Goal: Complete application form: Complete application form

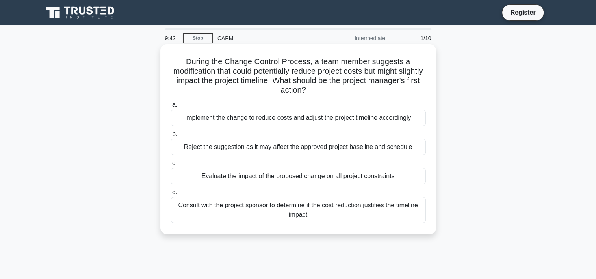
drag, startPoint x: 315, startPoint y: 78, endPoint x: 345, endPoint y: 91, distance: 33.0
click at [345, 91] on h5 "During the Change Control Process, a team member suggests a modification that c…" at bounding box center [298, 76] width 257 height 39
click at [278, 218] on div "Consult with the project sponsor to determine if the cost reduction justifies t…" at bounding box center [298, 210] width 255 height 26
click at [171, 195] on input "d. Consult with the project sponsor to determine if the cost reduction justifie…" at bounding box center [171, 192] width 0 height 5
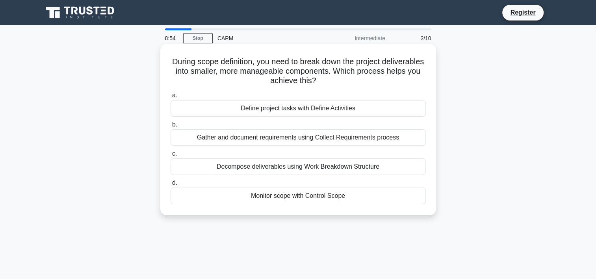
click at [295, 166] on div "Decompose deliverables using Work Breakdown Structure" at bounding box center [298, 166] width 255 height 17
click at [171, 156] on input "c. Decompose deliverables using Work Breakdown Structure" at bounding box center [171, 153] width 0 height 5
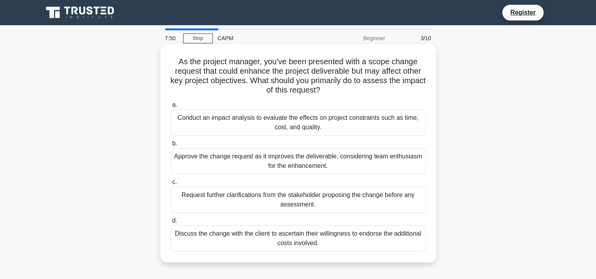
click at [211, 124] on div "Conduct an impact analysis to evaluate the effects on project constraints such …" at bounding box center [298, 122] width 255 height 26
click at [171, 108] on input "a. Conduct an impact analysis to evaluate the effects on project constraints su…" at bounding box center [171, 104] width 0 height 5
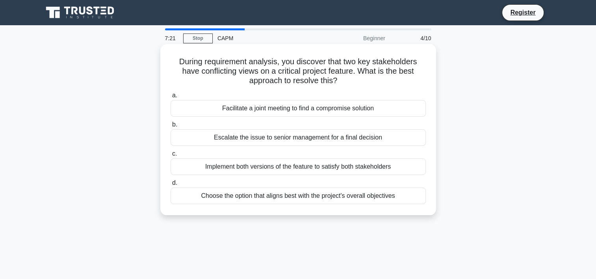
click at [251, 109] on div "Facilitate a joint meeting to find a compromise solution" at bounding box center [298, 108] width 255 height 17
click at [171, 98] on input "a. Facilitate a joint meeting to find a compromise solution" at bounding box center [171, 95] width 0 height 5
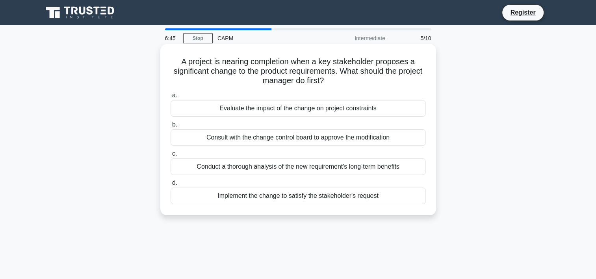
click at [315, 111] on div "Evaluate the impact of the change on project constraints" at bounding box center [298, 108] width 255 height 17
click at [171, 98] on input "a. Evaluate the impact of the change on project constraints" at bounding box center [171, 95] width 0 height 5
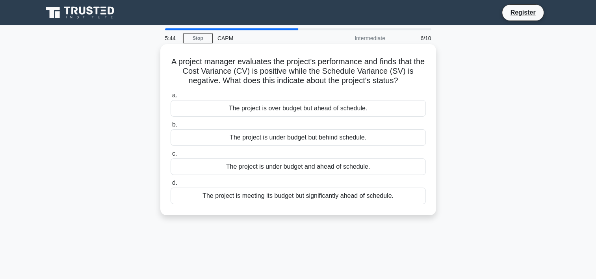
click at [281, 107] on div "The project is over budget but ahead of schedule." at bounding box center [298, 108] width 255 height 17
click at [171, 98] on input "a. The project is over budget but ahead of schedule." at bounding box center [171, 95] width 0 height 5
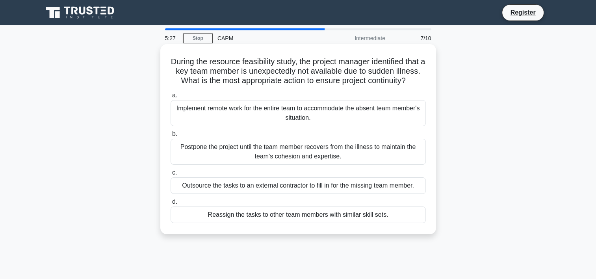
drag, startPoint x: 222, startPoint y: 63, endPoint x: 320, endPoint y: 96, distance: 103.7
click at [320, 86] on h5 "During the resource feasibility study, the project manager identified that a ke…" at bounding box center [298, 71] width 257 height 29
click at [254, 86] on h5 "During the resource feasibility study, the project manager identified that a ke…" at bounding box center [298, 71] width 257 height 29
click at [300, 223] on div "Reassign the tasks to other team members with similar skill sets." at bounding box center [298, 214] width 255 height 17
click at [171, 204] on input "d. Reassign the tasks to other team members with similar skill sets." at bounding box center [171, 201] width 0 height 5
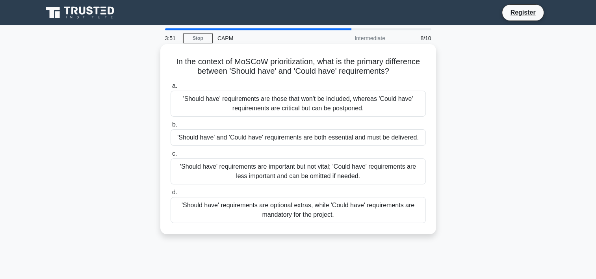
click at [273, 139] on div "'Should have' and 'Could have' requirements are both essential and must be deli…" at bounding box center [298, 137] width 255 height 17
click at [171, 127] on input "b. 'Should have' and 'Could have' requirements are both essential and must be d…" at bounding box center [171, 124] width 0 height 5
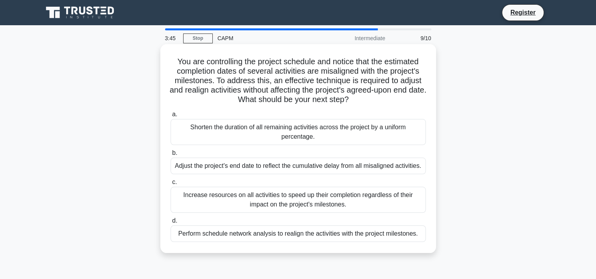
click at [175, 63] on h5 "You are controlling the project schedule and notice that the estimated completi…" at bounding box center [298, 81] width 257 height 48
drag, startPoint x: 247, startPoint y: 99, endPoint x: 391, endPoint y: 96, distance: 143.8
click at [391, 96] on h5 "You are controlling the project schedule and notice that the estimated completi…" at bounding box center [298, 81] width 257 height 48
click at [193, 100] on h5 "You are controlling the project schedule and notice that the estimated completi…" at bounding box center [298, 81] width 257 height 48
click at [261, 235] on div "Perform schedule network analysis to realign the activities with the project mi…" at bounding box center [298, 233] width 255 height 17
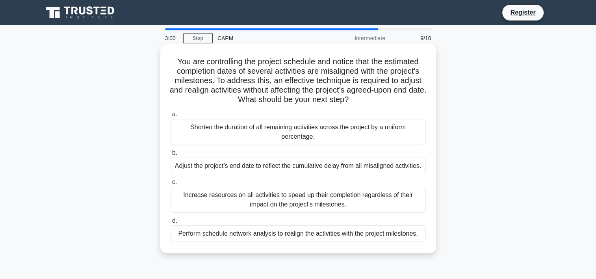
click at [171, 223] on input "d. Perform schedule network analysis to realign the activities with the project…" at bounding box center [171, 220] width 0 height 5
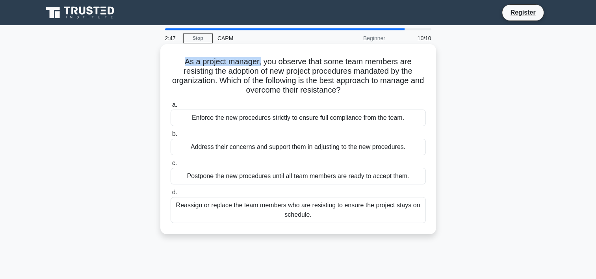
drag, startPoint x: 184, startPoint y: 62, endPoint x: 260, endPoint y: 64, distance: 75.6
click at [260, 64] on h5 "As a project manager, you observe that some team members are resisting the adop…" at bounding box center [298, 76] width 257 height 39
drag, startPoint x: 260, startPoint y: 64, endPoint x: 365, endPoint y: 98, distance: 110.8
click at [365, 98] on div "As a project manager, you observe that some team members are resisting the adop…" at bounding box center [297, 139] width 269 height 184
drag, startPoint x: 230, startPoint y: 77, endPoint x: 355, endPoint y: 88, distance: 125.3
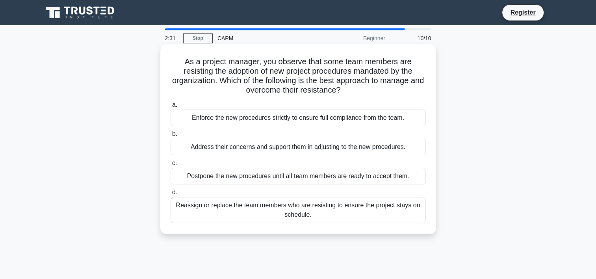
click at [355, 88] on h5 "As a project manager, you observe that some team members are resisting the adop…" at bounding box center [298, 76] width 257 height 39
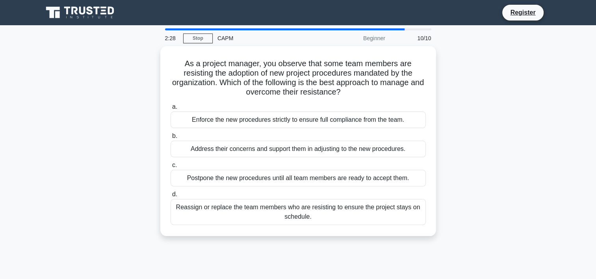
click at [111, 110] on div "As a project manager, you observe that some team members are resisting the adop…" at bounding box center [298, 145] width 520 height 199
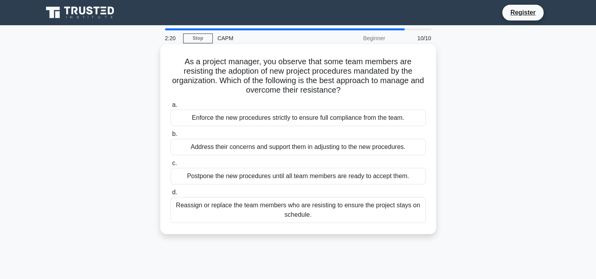
click at [234, 148] on div "Address their concerns and support them in adjusting to the new procedures." at bounding box center [298, 147] width 255 height 17
click at [171, 137] on input "b. Address their concerns and support them in adjusting to the new procedures." at bounding box center [171, 134] width 0 height 5
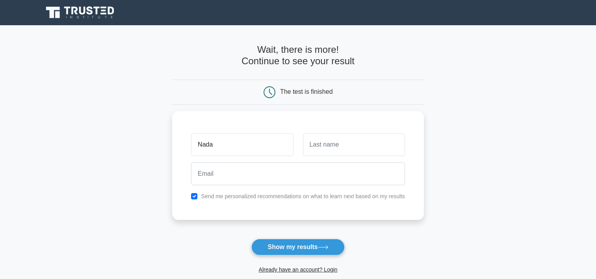
type input "Nada"
type input "Tarek"
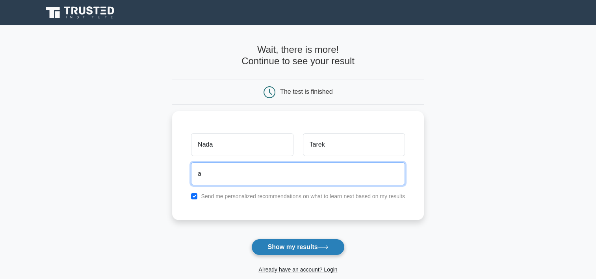
type input "a"
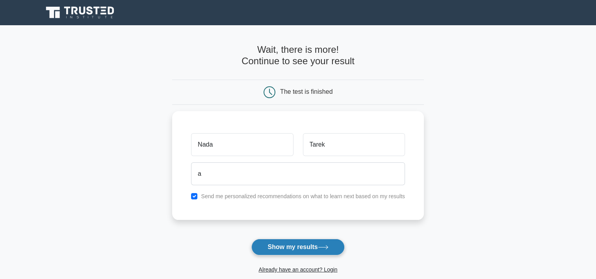
click at [273, 242] on button "Show my results" at bounding box center [297, 247] width 93 height 17
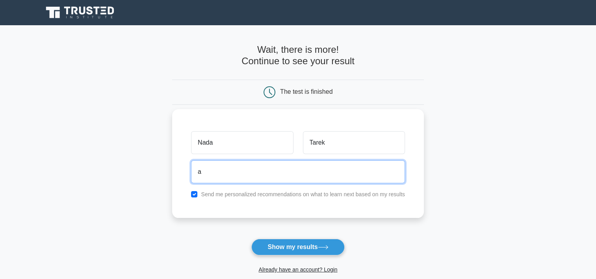
click at [208, 167] on input "a" at bounding box center [298, 171] width 214 height 23
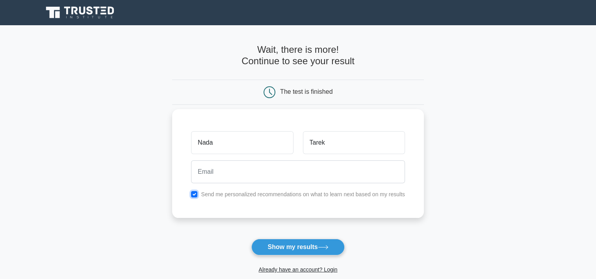
drag, startPoint x: 194, startPoint y: 191, endPoint x: 229, endPoint y: 164, distance: 43.8
click at [229, 164] on div "Nada Tarek Send me personalized recommendations on what to learn next based on …" at bounding box center [298, 163] width 252 height 109
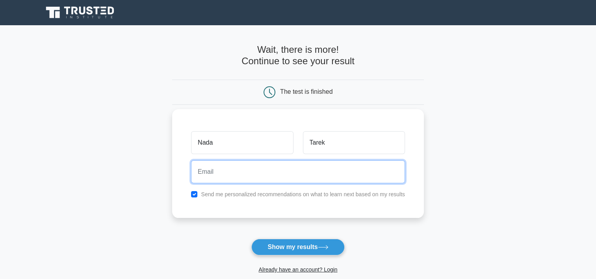
click at [229, 164] on input "email" at bounding box center [298, 171] width 214 height 23
click at [251, 239] on button "Show my results" at bounding box center [297, 247] width 93 height 17
type input "[EMAIL_ADDRESS][DOMAIN_NAME]"
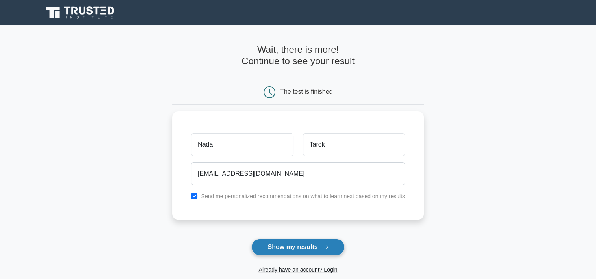
click at [282, 250] on button "Show my results" at bounding box center [297, 247] width 93 height 17
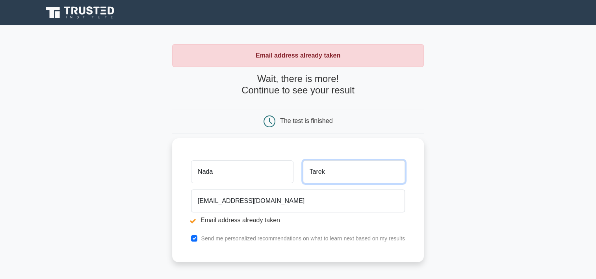
drag, startPoint x: 331, startPoint y: 167, endPoint x: 324, endPoint y: 173, distance: 9.5
click at [331, 167] on input "Tarek" at bounding box center [354, 171] width 102 height 23
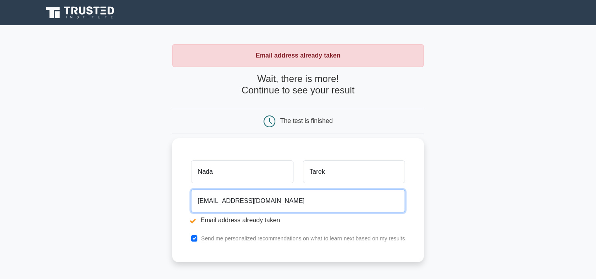
click at [228, 204] on input "nada.tarek2408@gmail.com" at bounding box center [298, 200] width 214 height 23
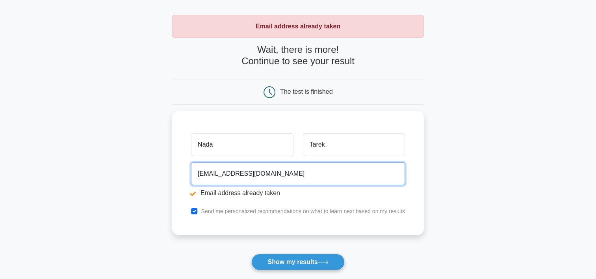
scroll to position [30, 0]
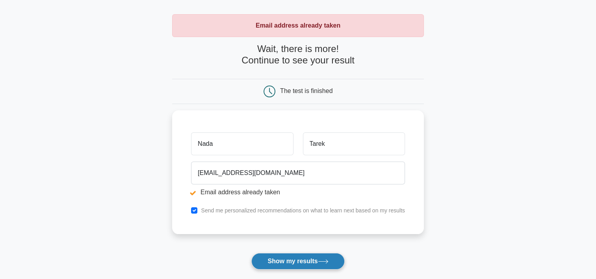
click at [296, 261] on button "Show my results" at bounding box center [297, 261] width 93 height 17
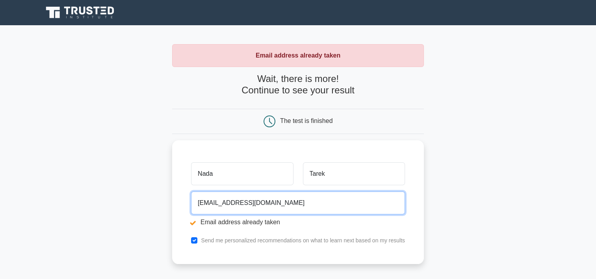
drag, startPoint x: 282, startPoint y: 205, endPoint x: 117, endPoint y: 196, distance: 165.3
click at [117, 196] on main "Email address already taken Wait, there is more! Continue to see your result Th…" at bounding box center [298, 189] width 596 height 328
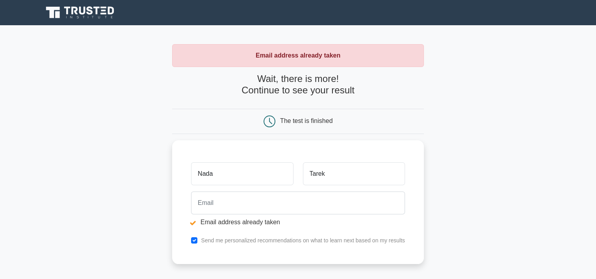
click at [302, 119] on div "The test is finished" at bounding box center [306, 120] width 52 height 7
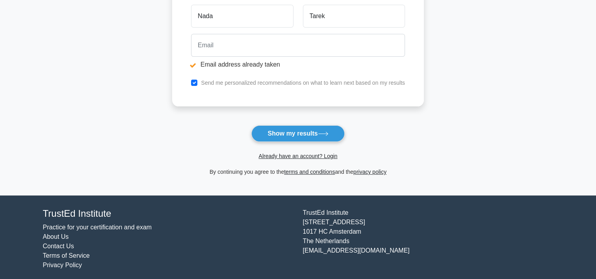
scroll to position [157, 0]
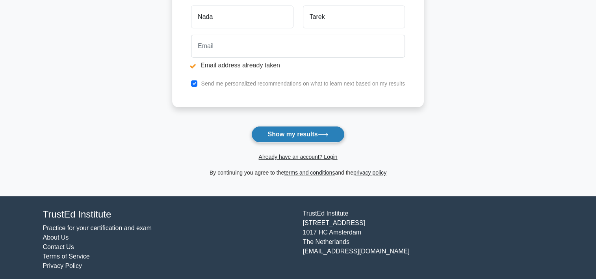
click at [310, 134] on button "Show my results" at bounding box center [297, 134] width 93 height 17
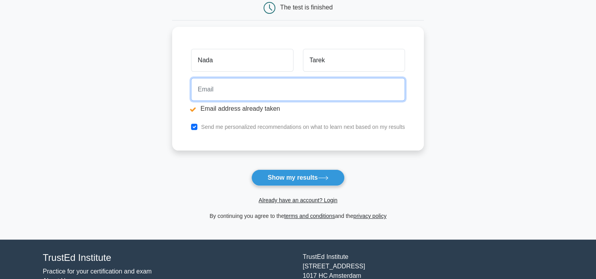
scroll to position [0, 0]
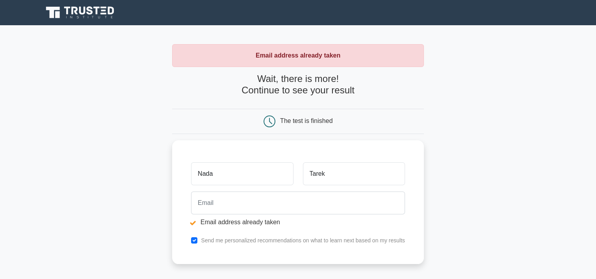
click at [295, 117] on div "The test is finished" at bounding box center [306, 120] width 52 height 7
click at [267, 129] on div "The test is finished" at bounding box center [298, 121] width 252 height 25
click at [264, 129] on div "The test is finished" at bounding box center [298, 121] width 252 height 25
click at [263, 118] on icon at bounding box center [269, 121] width 12 height 12
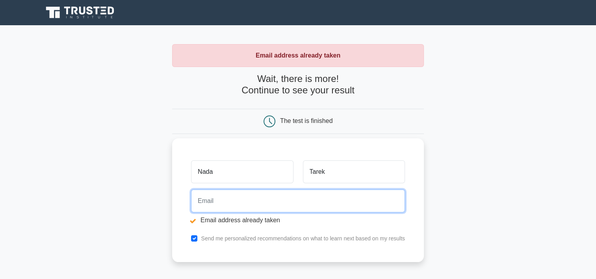
click at [226, 206] on input "email" at bounding box center [298, 200] width 214 height 23
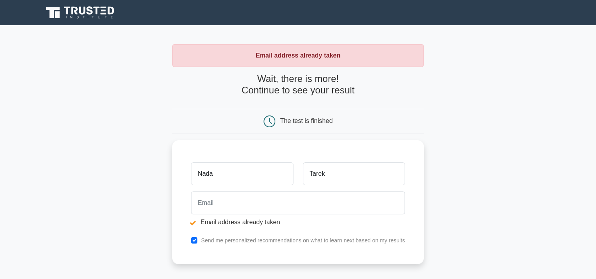
click at [25, 140] on main "Email address already taken Wait, there is more! Continue to see your result Th…" at bounding box center [298, 189] width 596 height 328
